Goal: Task Accomplishment & Management: Manage account settings

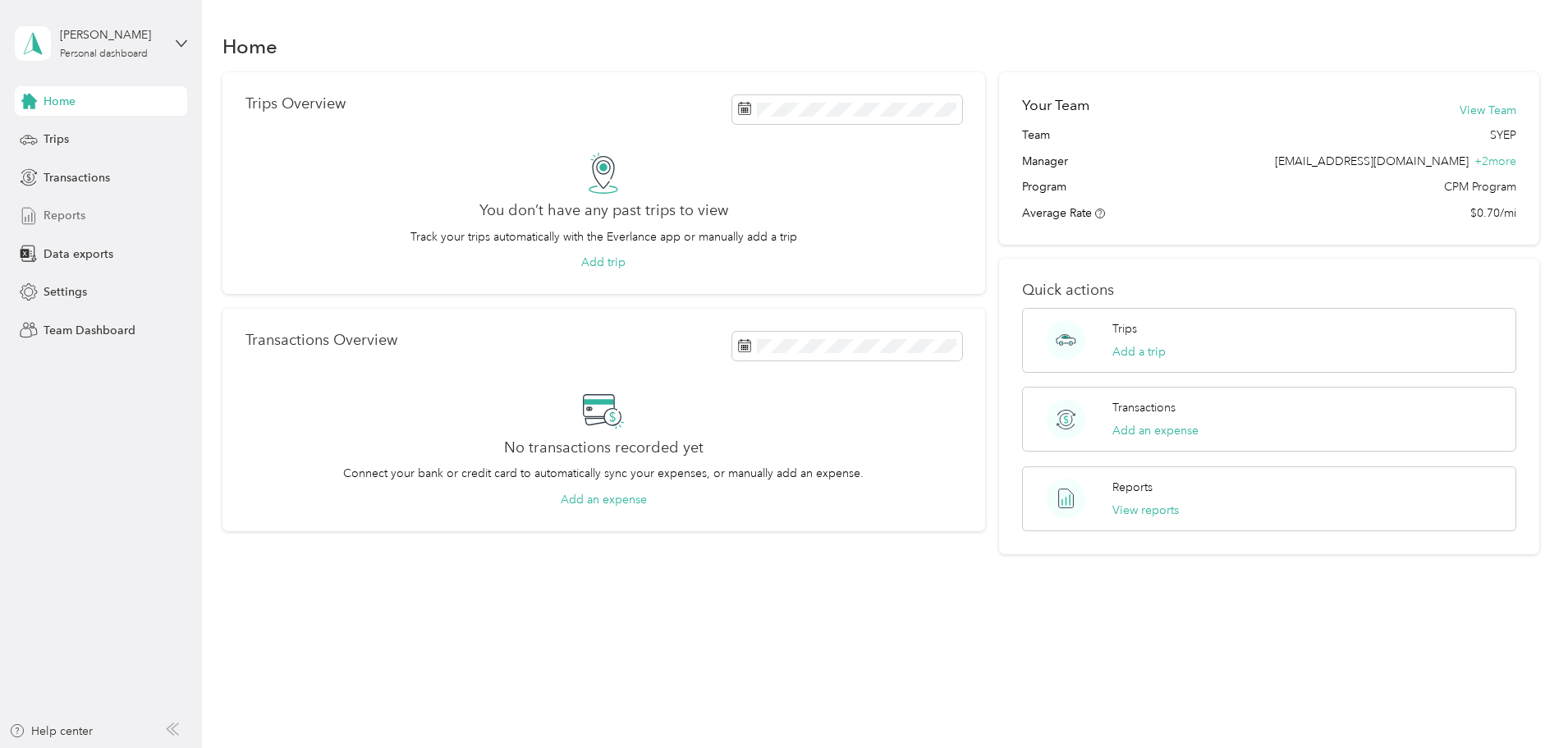
click at [87, 214] on div "Reports" at bounding box center [100, 215] width 172 height 30
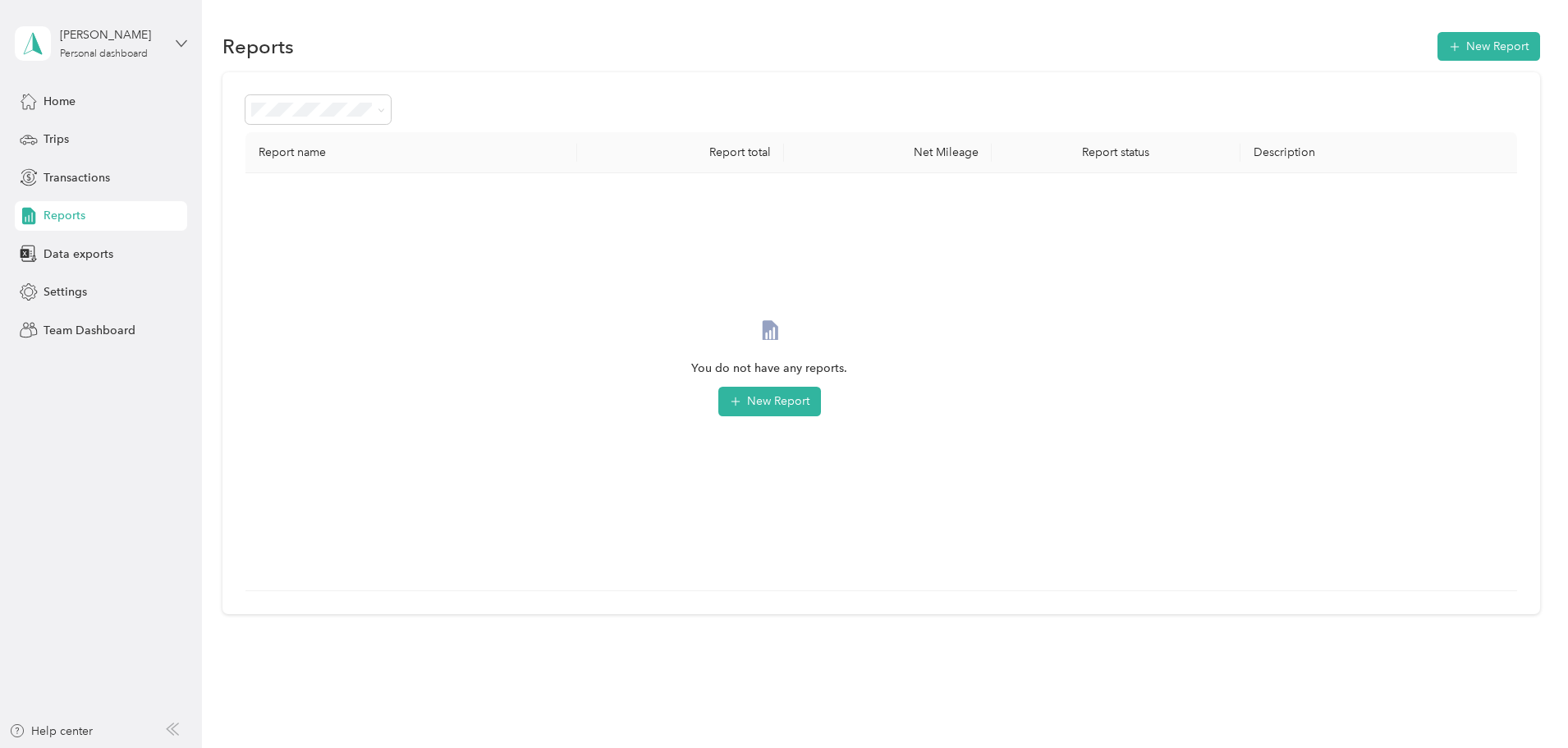
click at [180, 48] on icon at bounding box center [181, 43] width 12 height 12
click at [222, 134] on div "Team dashboard" at bounding box center [187, 135] width 323 height 29
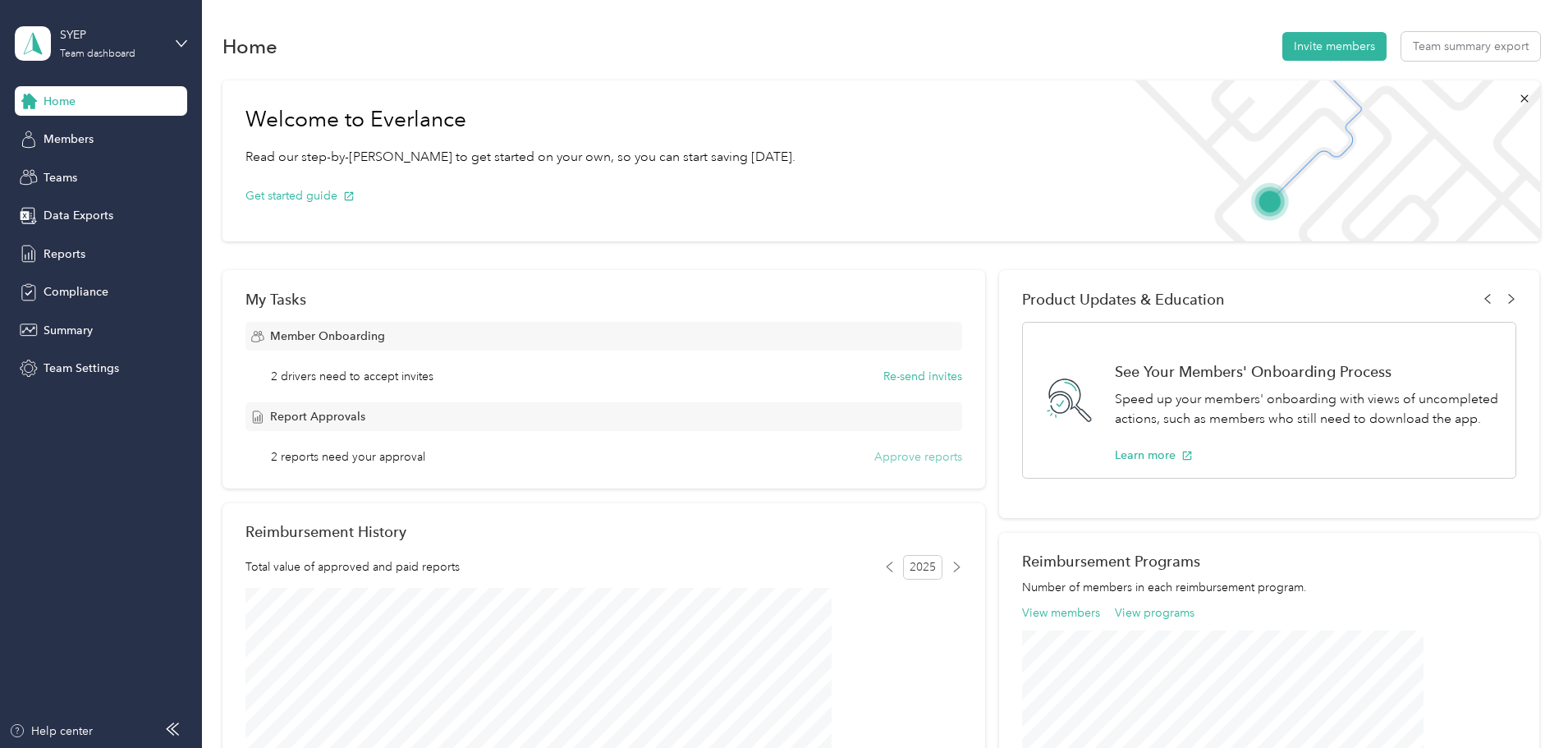
click at [880, 458] on button "Approve reports" at bounding box center [918, 457] width 88 height 17
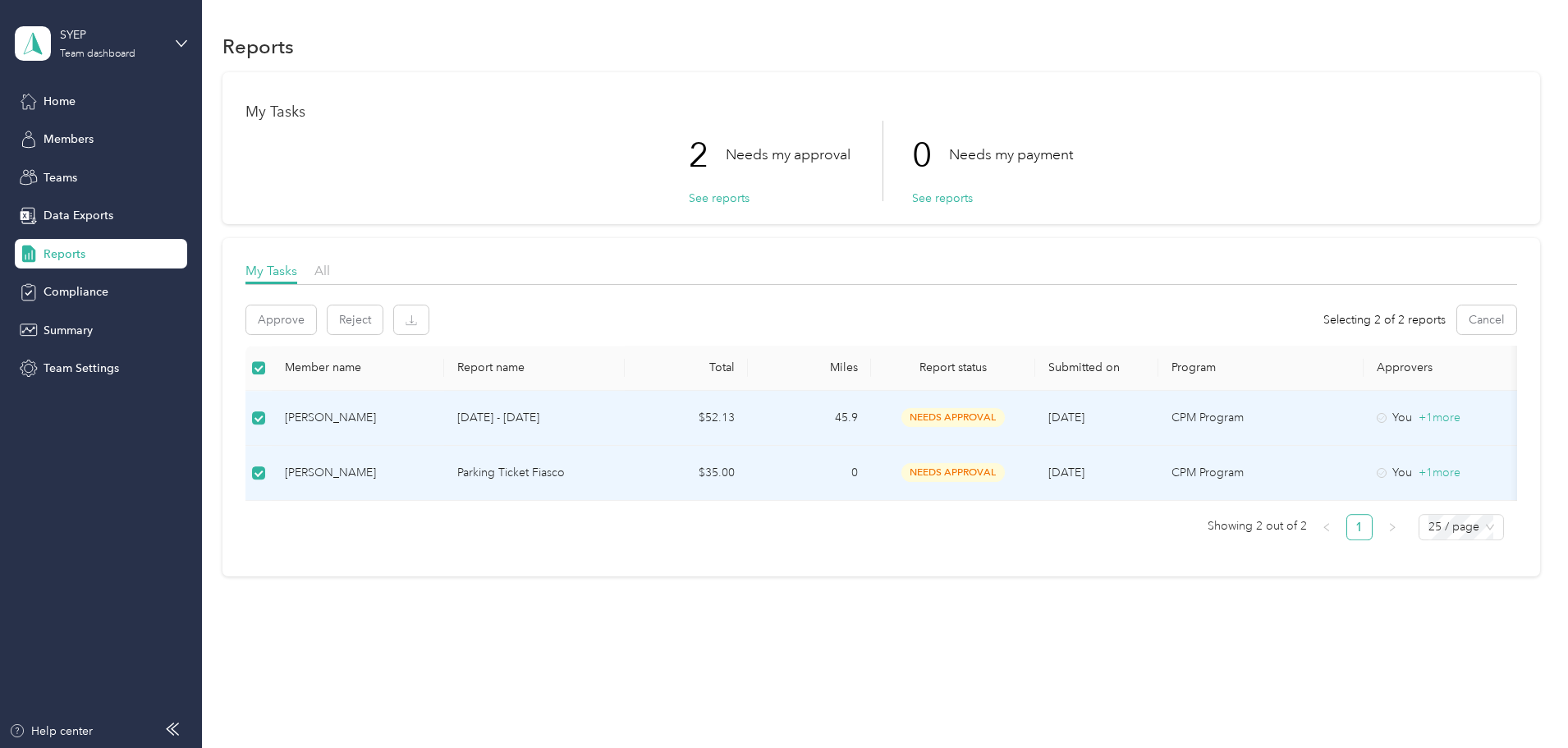
scroll to position [10, 0]
click at [316, 315] on button "Approve" at bounding box center [280, 320] width 69 height 29
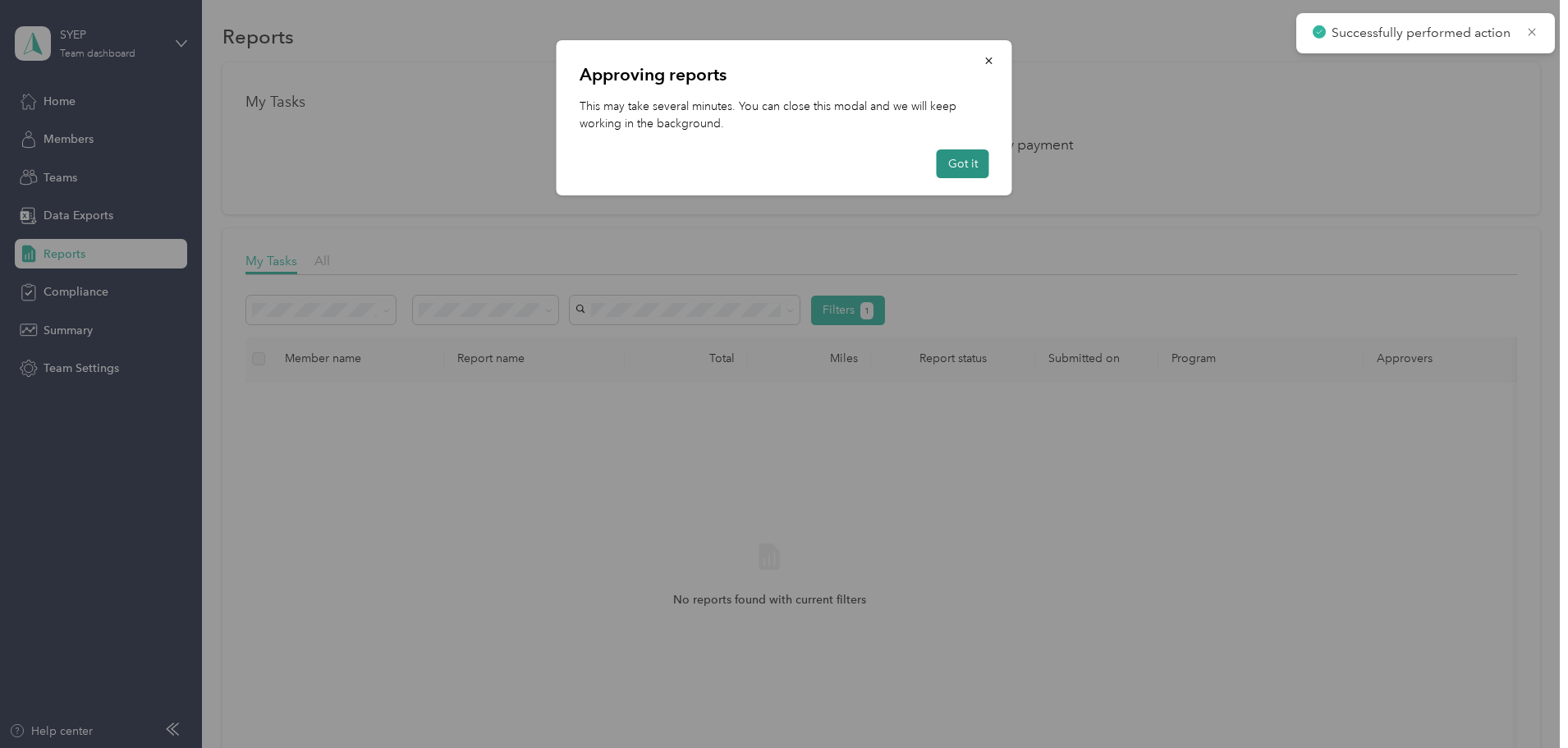
click at [960, 170] on button "Got it" at bounding box center [963, 164] width 52 height 29
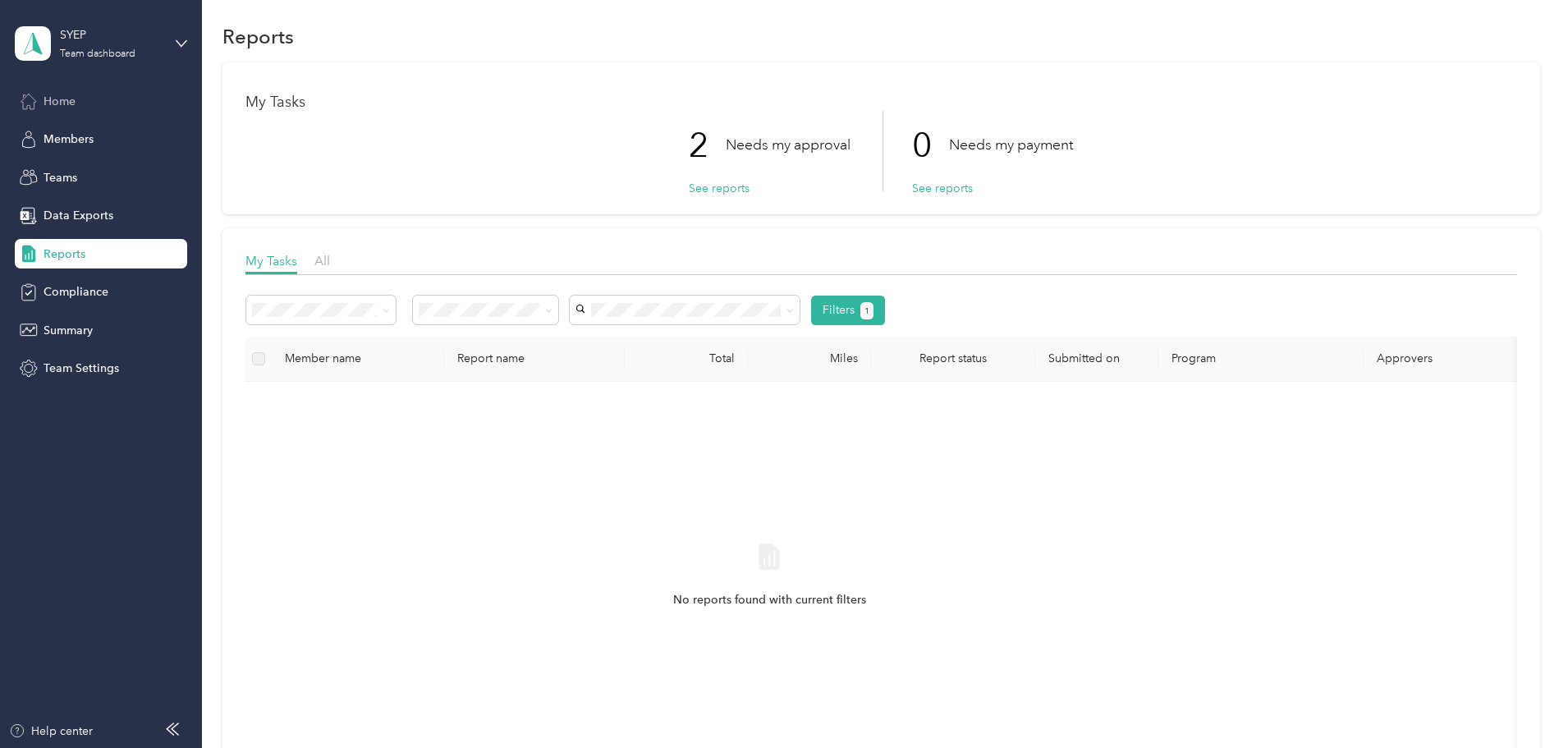
click at [89, 97] on div "Home" at bounding box center [100, 101] width 172 height 30
